Goal: Information Seeking & Learning: Learn about a topic

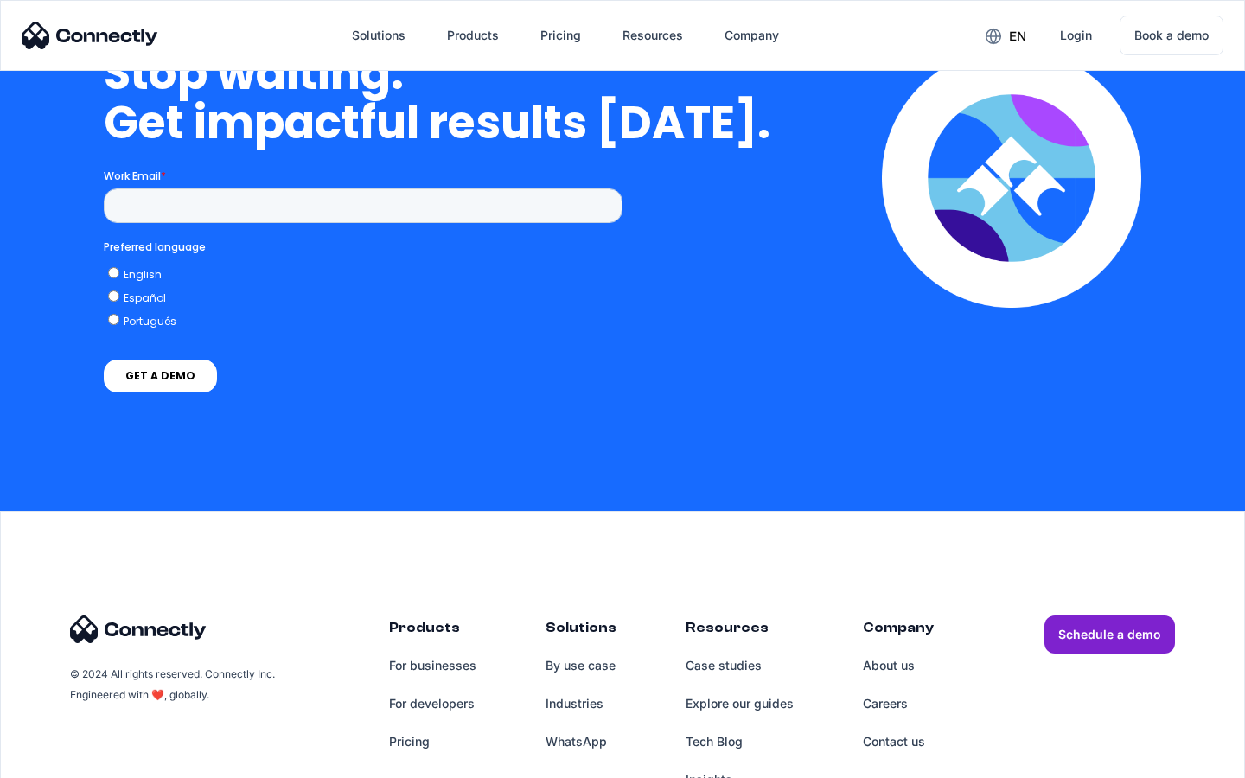
scroll to position [4389, 0]
